Goal: Find specific page/section: Find specific page/section

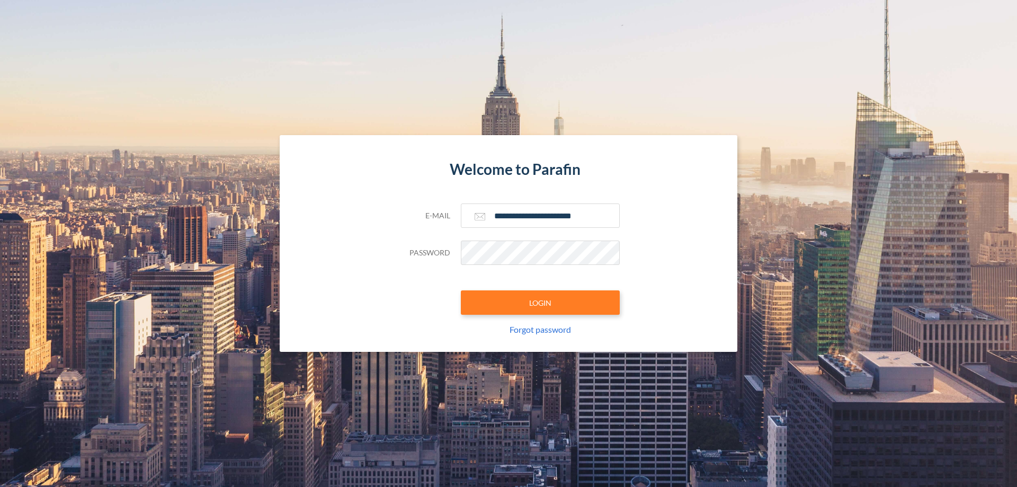
type input "**********"
click at [541, 303] on button "LOGIN" at bounding box center [540, 302] width 159 height 24
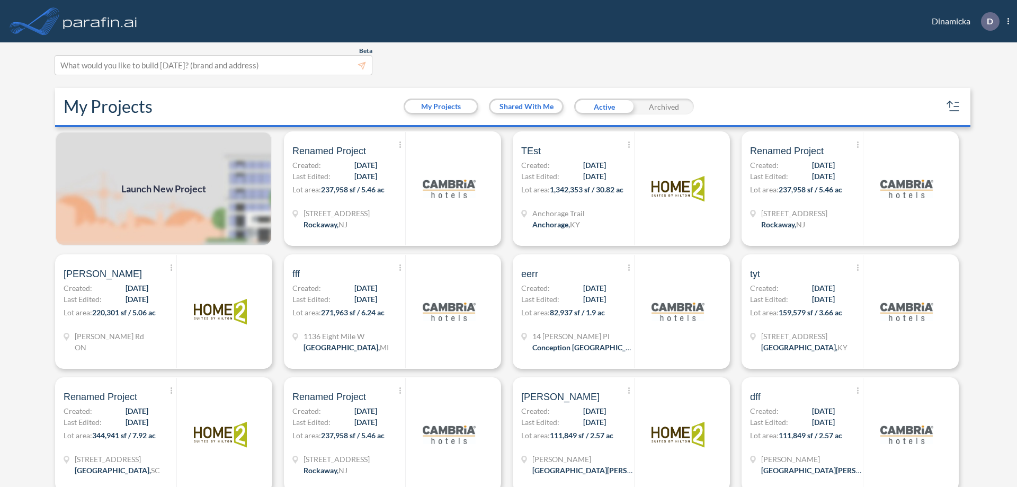
scroll to position [3, 0]
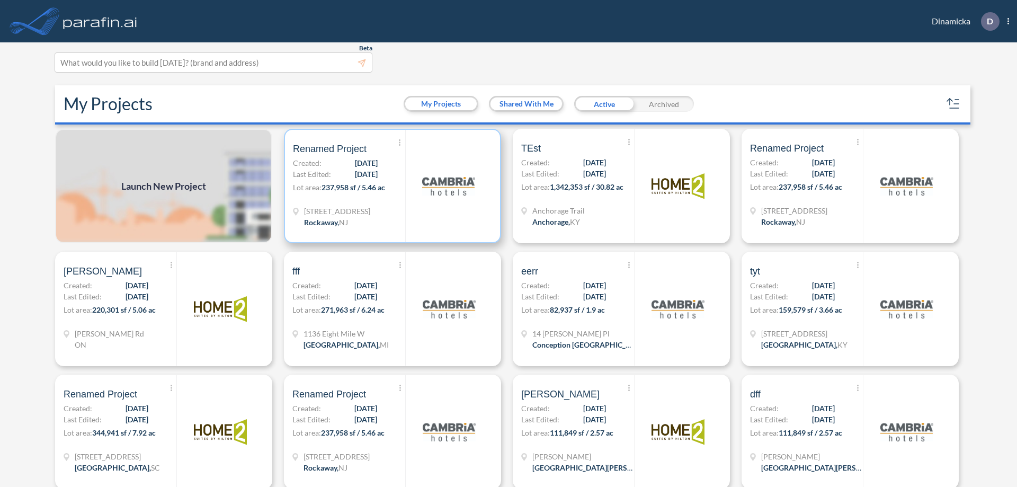
click at [391, 186] on p "Lot area: 237,958 sf / 5.46 ac" at bounding box center [349, 189] width 112 height 15
